Goal: Find specific page/section: Find specific page/section

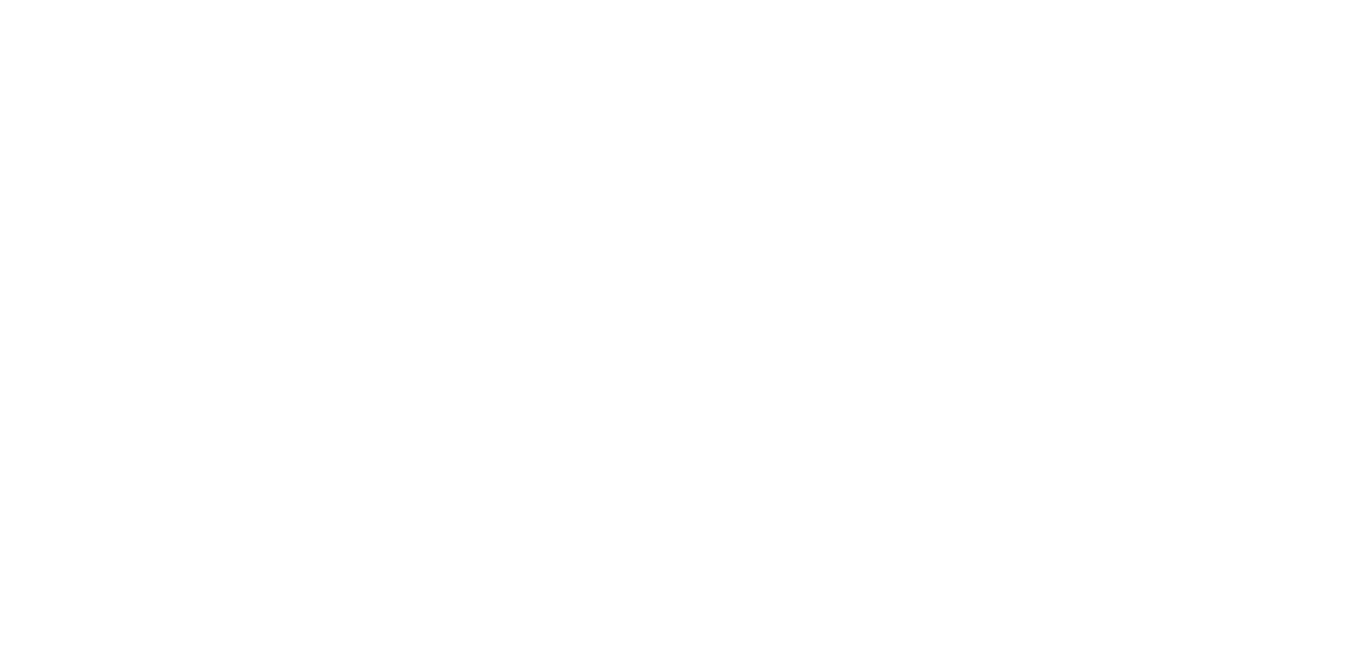
click at [697, 183] on input "Email Address *" at bounding box center [675, 179] width 256 height 30
type input "[PERSON_NAME][EMAIL_ADDRESS][DOMAIN_NAME]"
click at [688, 225] on button "Sign in" at bounding box center [675, 227] width 256 height 30
click at [692, 152] on div at bounding box center [675, 165] width 256 height 36
click at [671, 167] on input "text" at bounding box center [675, 168] width 256 height 30
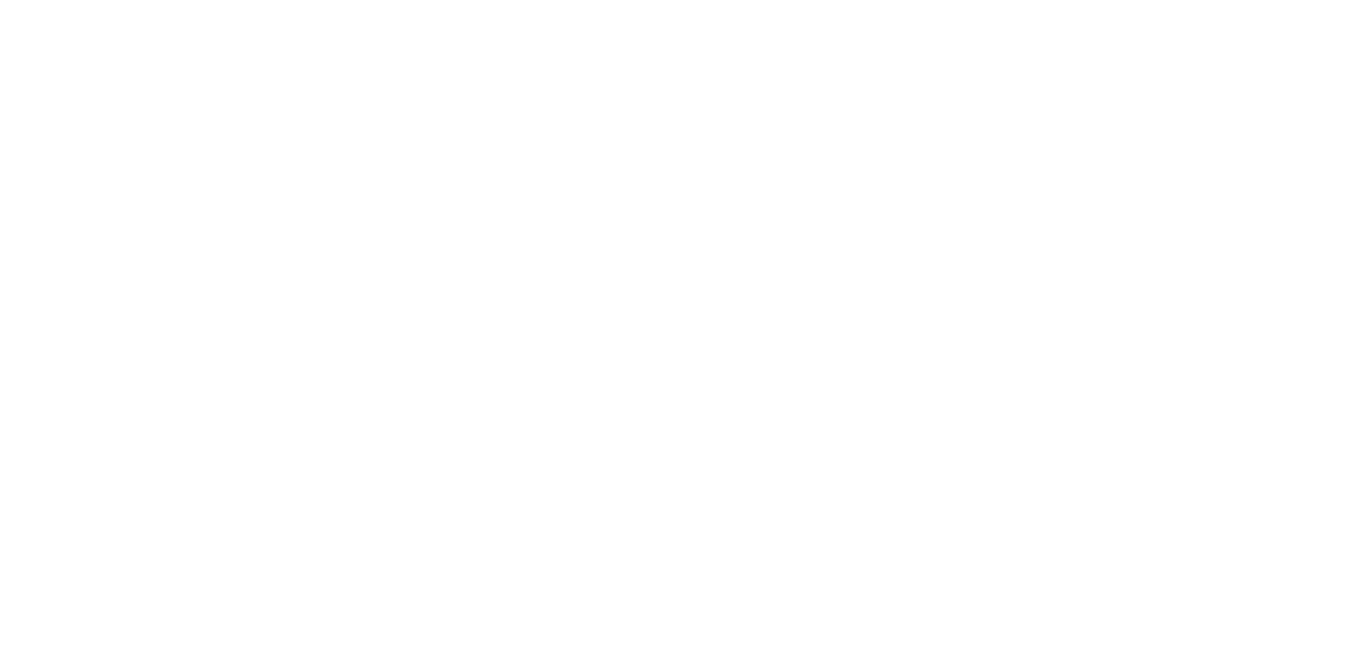
paste input "973372"
type input "973372"
click at [752, 217] on button "Confirm" at bounding box center [675, 216] width 256 height 30
click at [699, 75] on McNulty "[PERSON_NAME]" at bounding box center [742, 68] width 87 height 21
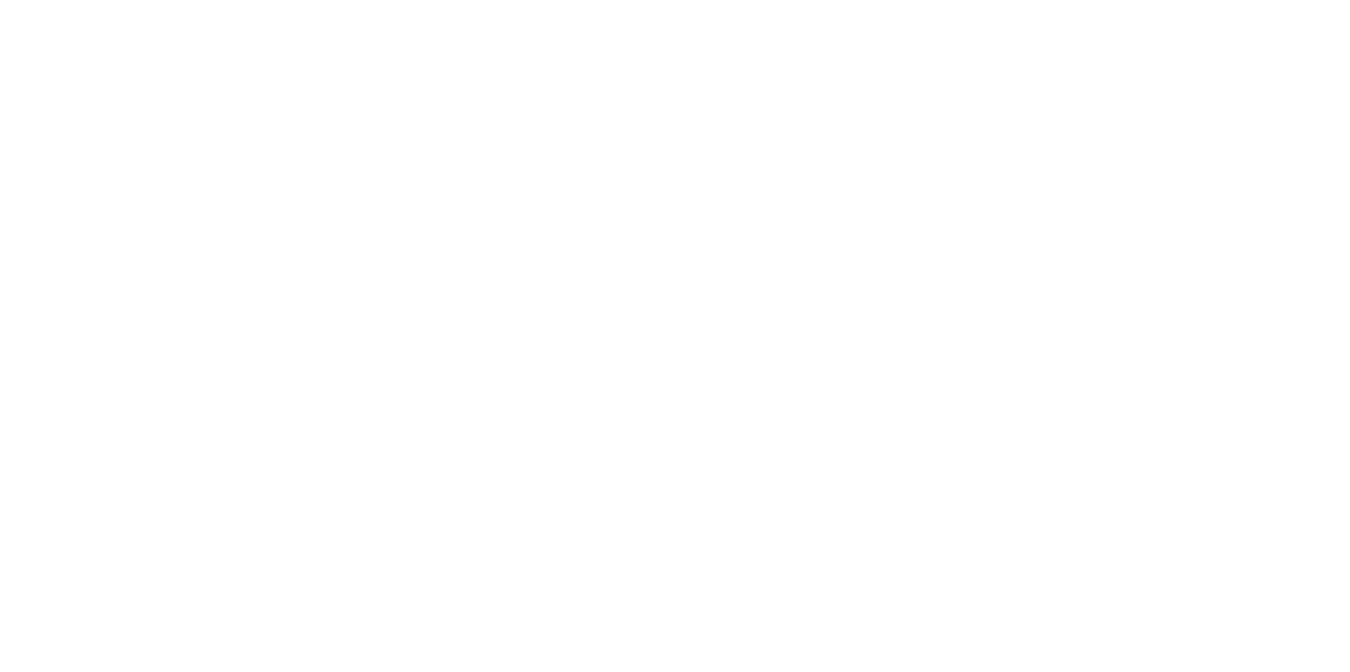
click at [1057, 63] on nav "Moriah [PERSON_NAME] Aquarium Info Guga Foods ZHC The Why Files [PERSON_NAME] […" at bounding box center [750, 72] width 1199 height 29
click at [1048, 65] on nav "Moriah [PERSON_NAME] Aquarium Info Guga Foods ZHC The Why Files [PERSON_NAME] […" at bounding box center [750, 72] width 1199 height 29
click at [1060, 60] on nav "Moriah [PERSON_NAME] Aquarium Info Guga Foods ZHC The Why Files [PERSON_NAME] […" at bounding box center [750, 72] width 1199 height 29
click at [1069, 59] on nav "Moriah [PERSON_NAME] Aquarium Info Guga Foods ZHC The Why Files [PERSON_NAME] […" at bounding box center [750, 72] width 1199 height 29
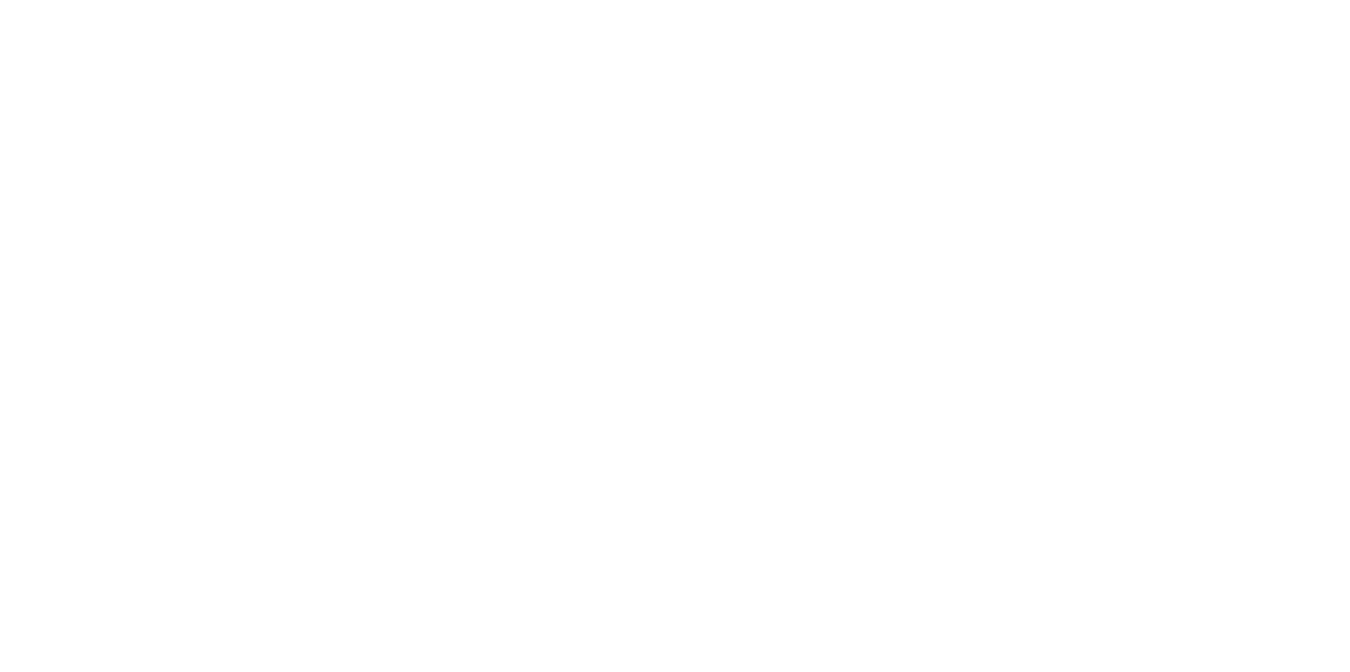
click at [1069, 59] on nav "Moriah [PERSON_NAME] Aquarium Info Guga Foods ZHC The Why Files [PERSON_NAME] […" at bounding box center [750, 72] width 1199 height 29
click at [1065, 72] on nav "Moriah [PERSON_NAME] Aquarium Info Guga Foods ZHC The Why Files [PERSON_NAME] […" at bounding box center [750, 72] width 1199 height 29
click at [1026, 61] on nav "Moriah [PERSON_NAME] Aquarium Info Guga Foods ZHC The Why Files [PERSON_NAME] […" at bounding box center [750, 72] width 1199 height 29
click at [1113, 47] on div "Analytics Manage Team" at bounding box center [750, 29] width 1199 height 58
click at [1067, 48] on div "Analytics Manage Team" at bounding box center [750, 29] width 1199 height 58
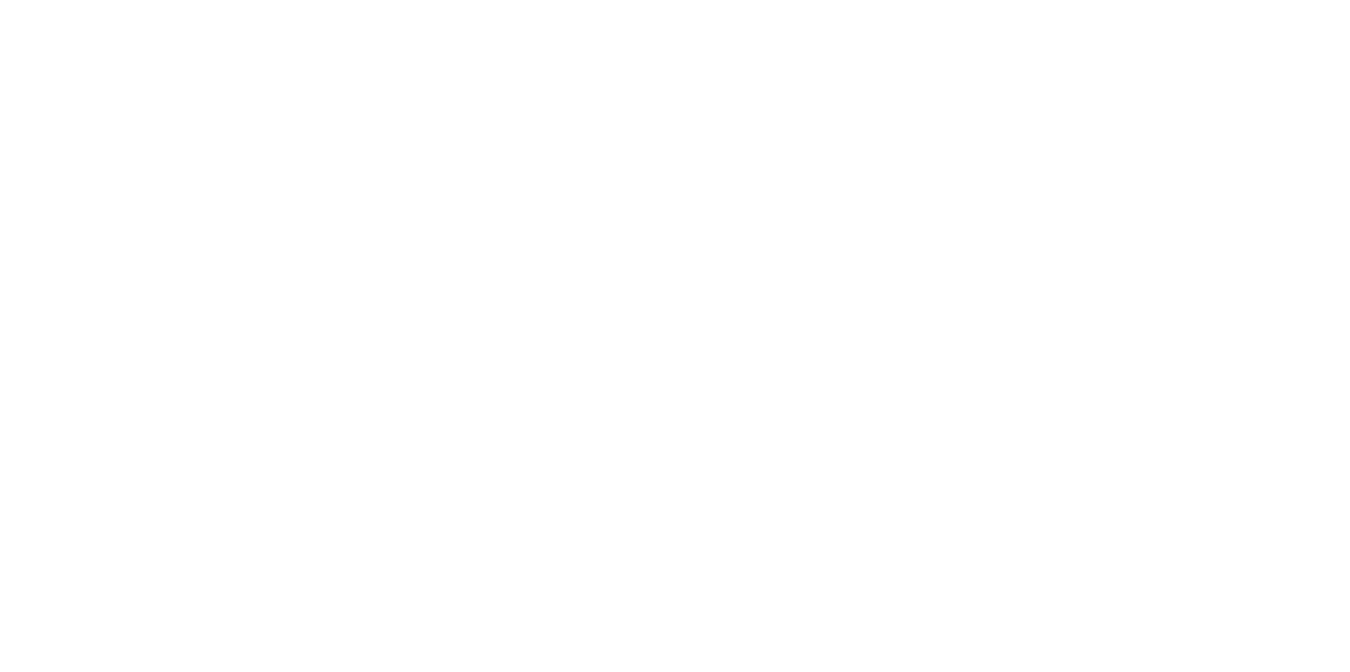
click at [1063, 66] on nav "Moriah [PERSON_NAME] Aquarium Info Guga Foods ZHC The Why Files [PERSON_NAME] […" at bounding box center [750, 72] width 1199 height 29
